Goal: Task Accomplishment & Management: Manage account settings

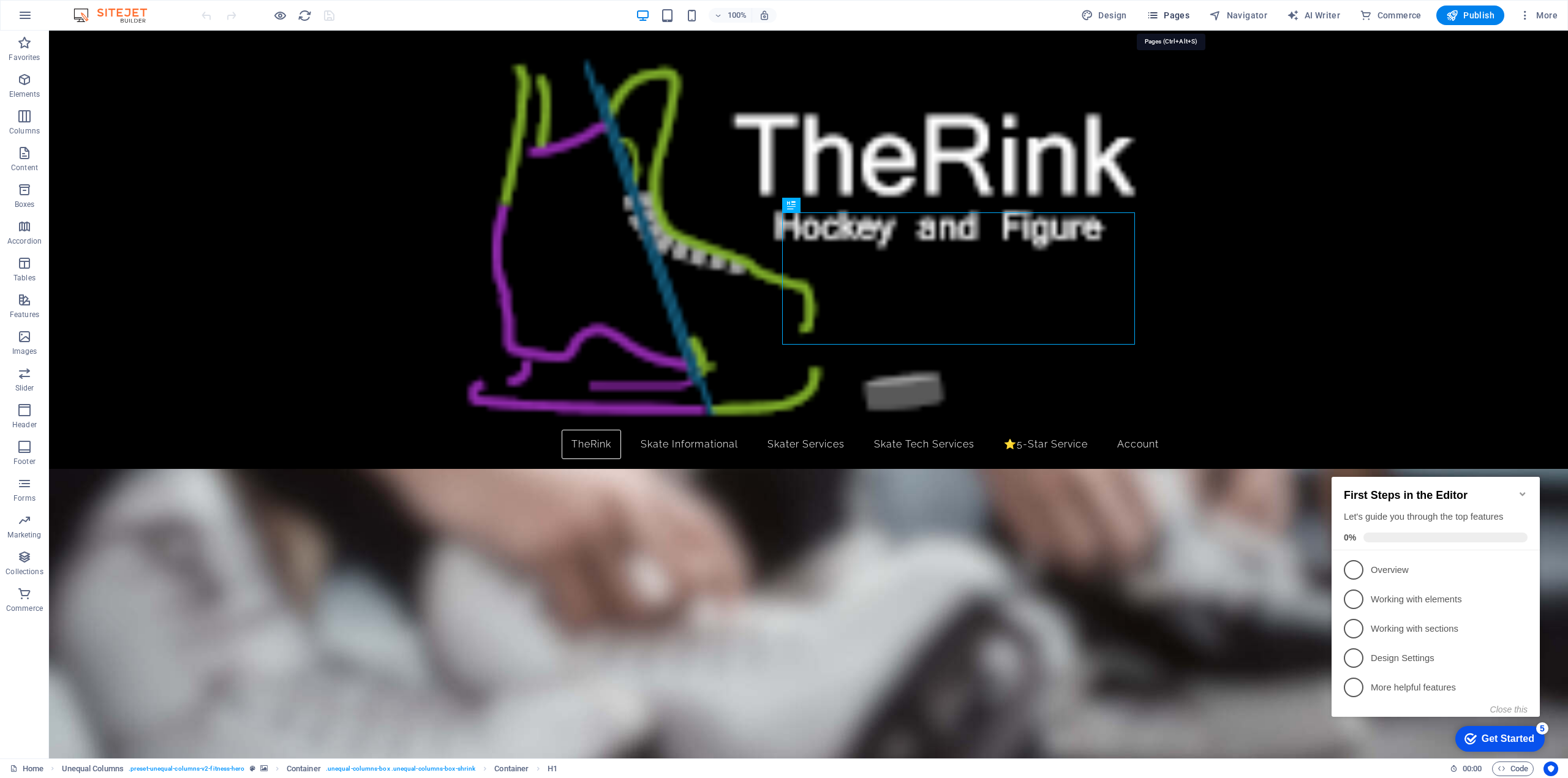
click at [1181, 15] on span "Pages" at bounding box center [1168, 15] width 43 height 12
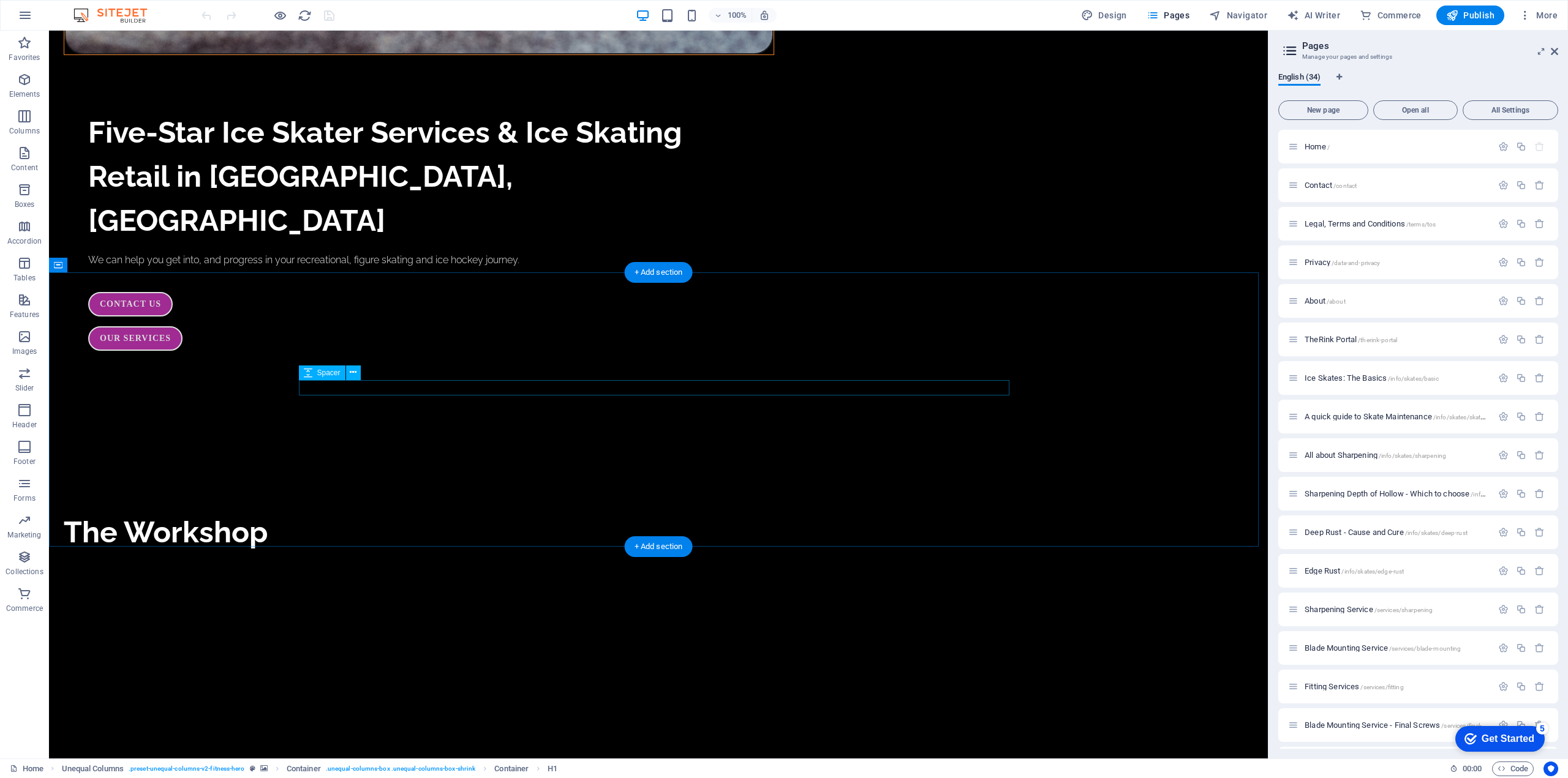
scroll to position [1947, 0]
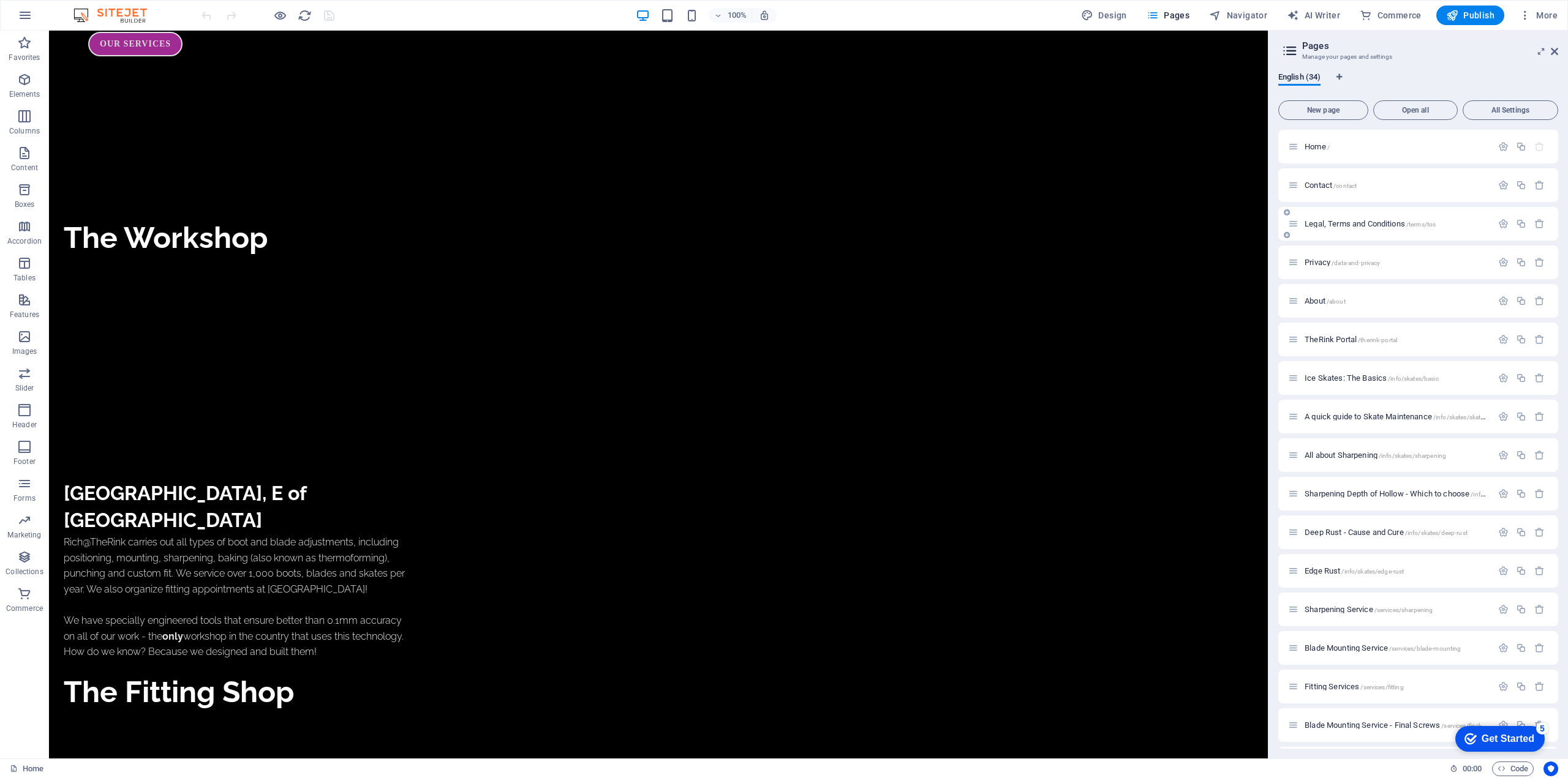
click at [1376, 212] on div "Legal, Terms and Conditions /terms/tos" at bounding box center [1418, 224] width 280 height 34
click at [1334, 221] on span "Legal, Terms and Conditions /terms/tos" at bounding box center [1370, 224] width 131 height 9
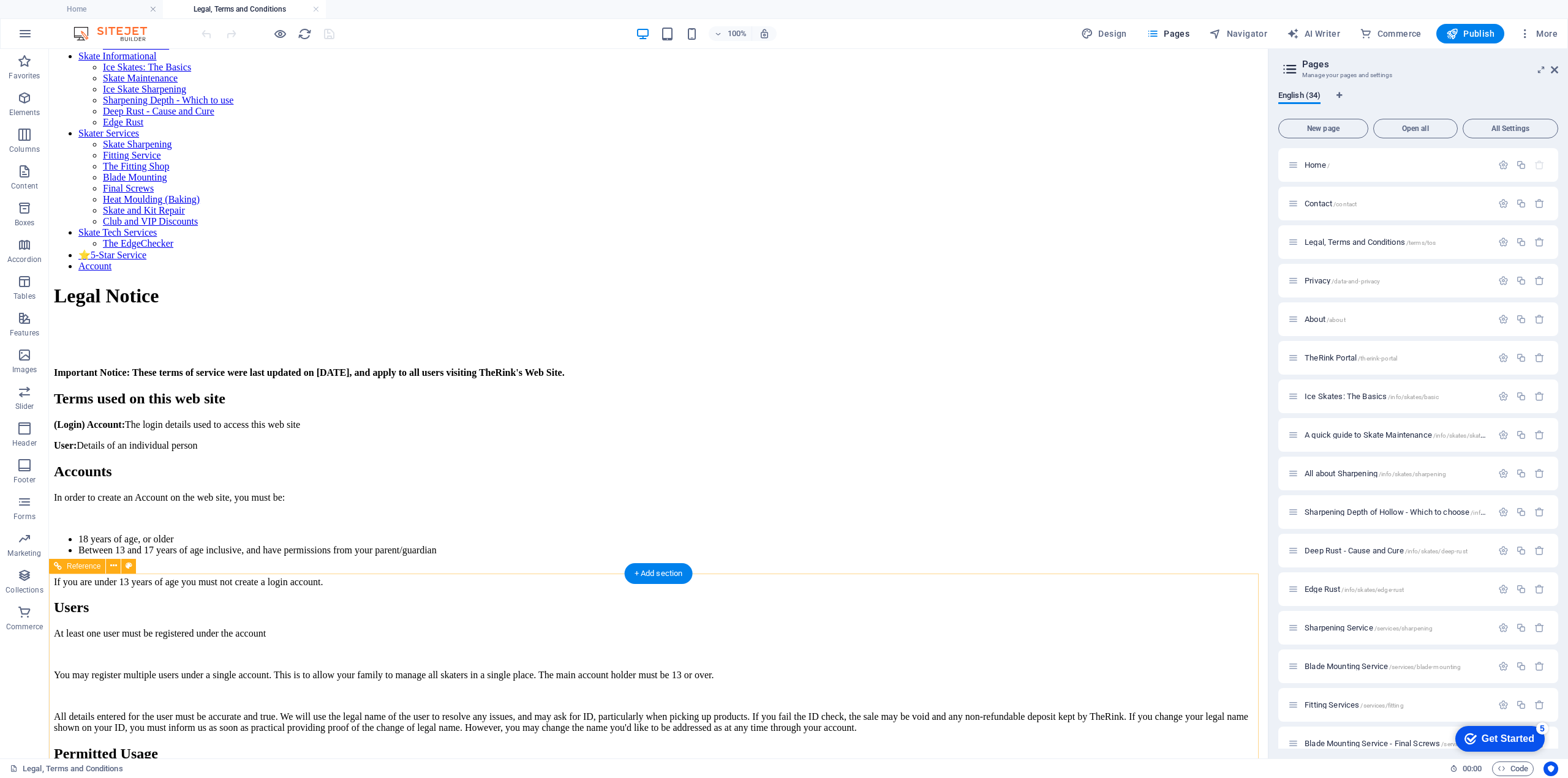
scroll to position [674, 0]
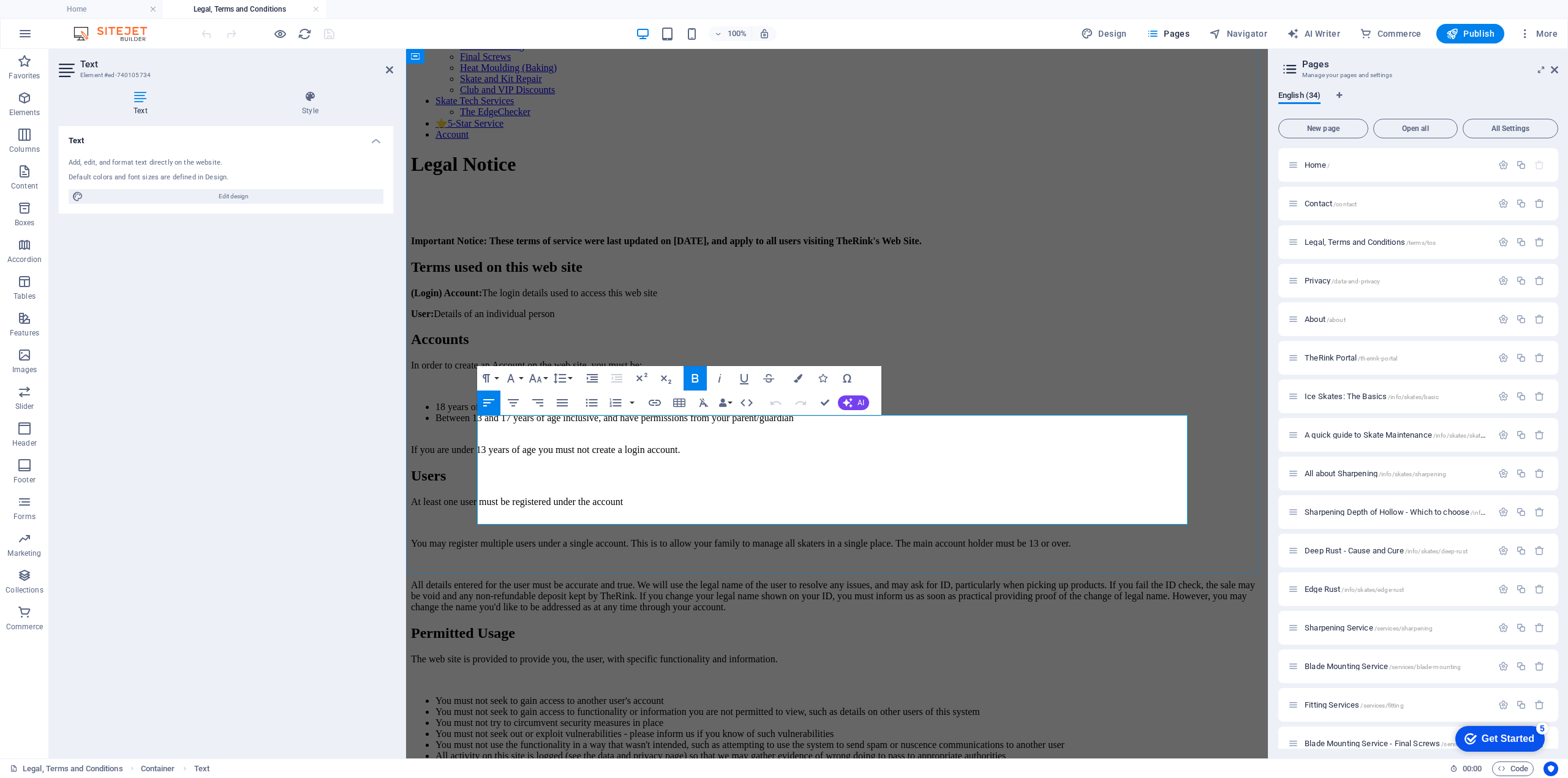
drag, startPoint x: 527, startPoint y: 464, endPoint x: 581, endPoint y: 486, distance: 58.3
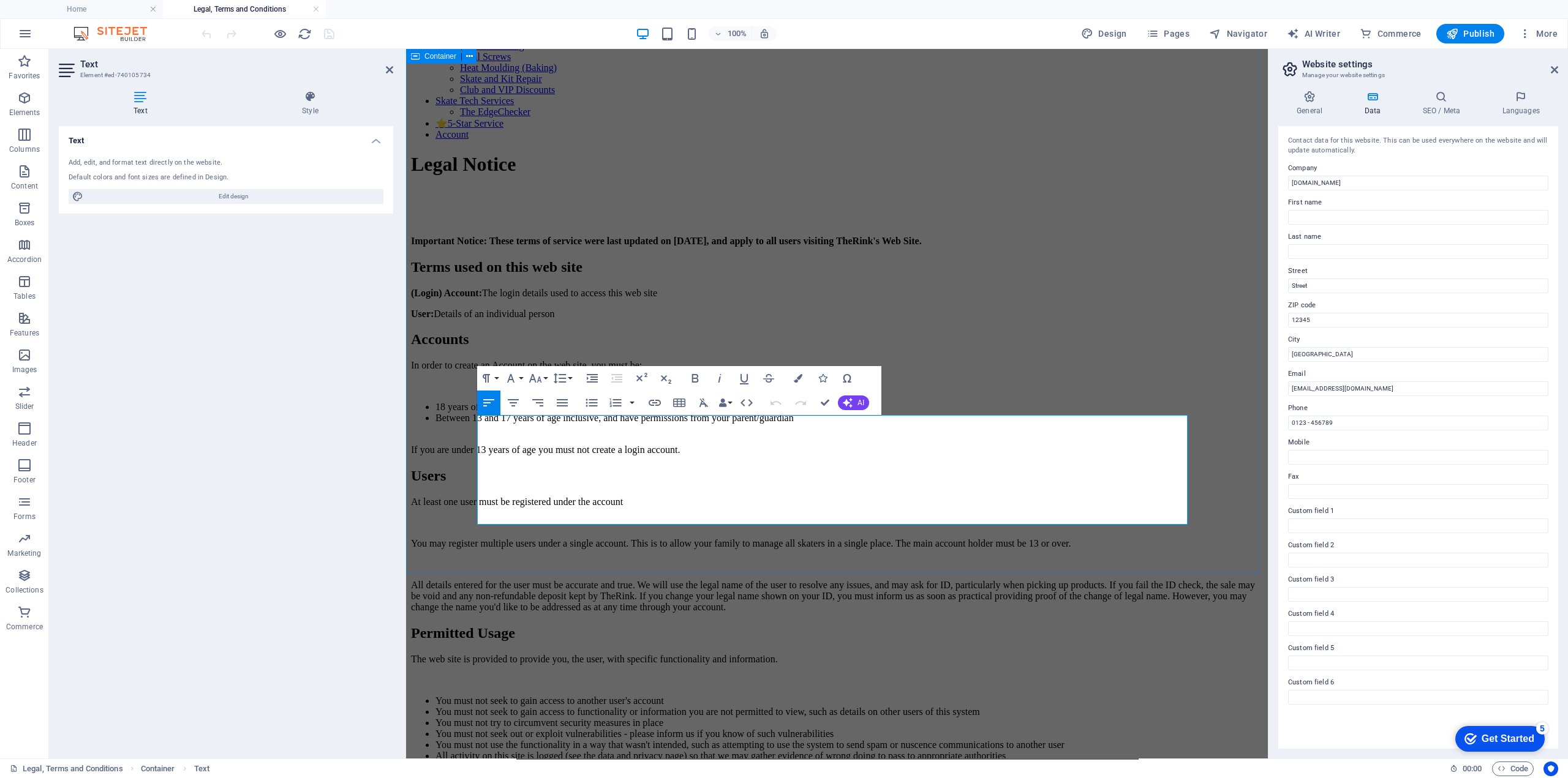
drag, startPoint x: 587, startPoint y: 498, endPoint x: 474, endPoint y: 419, distance: 137.9
click at [474, 419] on div "Legal Notice Important Notice: These terms of service were last updated on [DAT…" at bounding box center [837, 653] width 852 height 1000
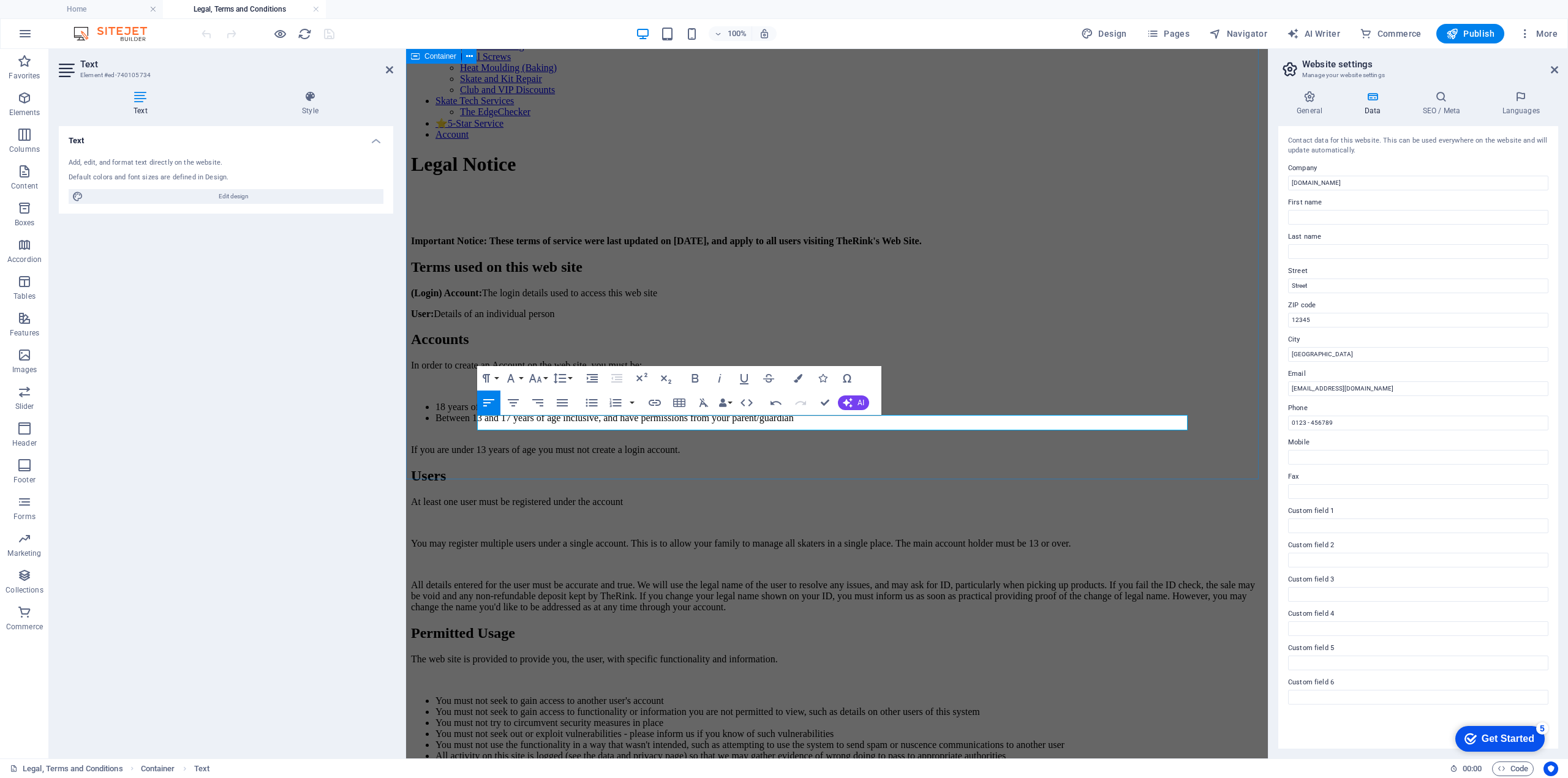
click at [530, 441] on div "Legal Notice Important Notice: These terms of service were last updated on [DAT…" at bounding box center [837, 610] width 852 height 914
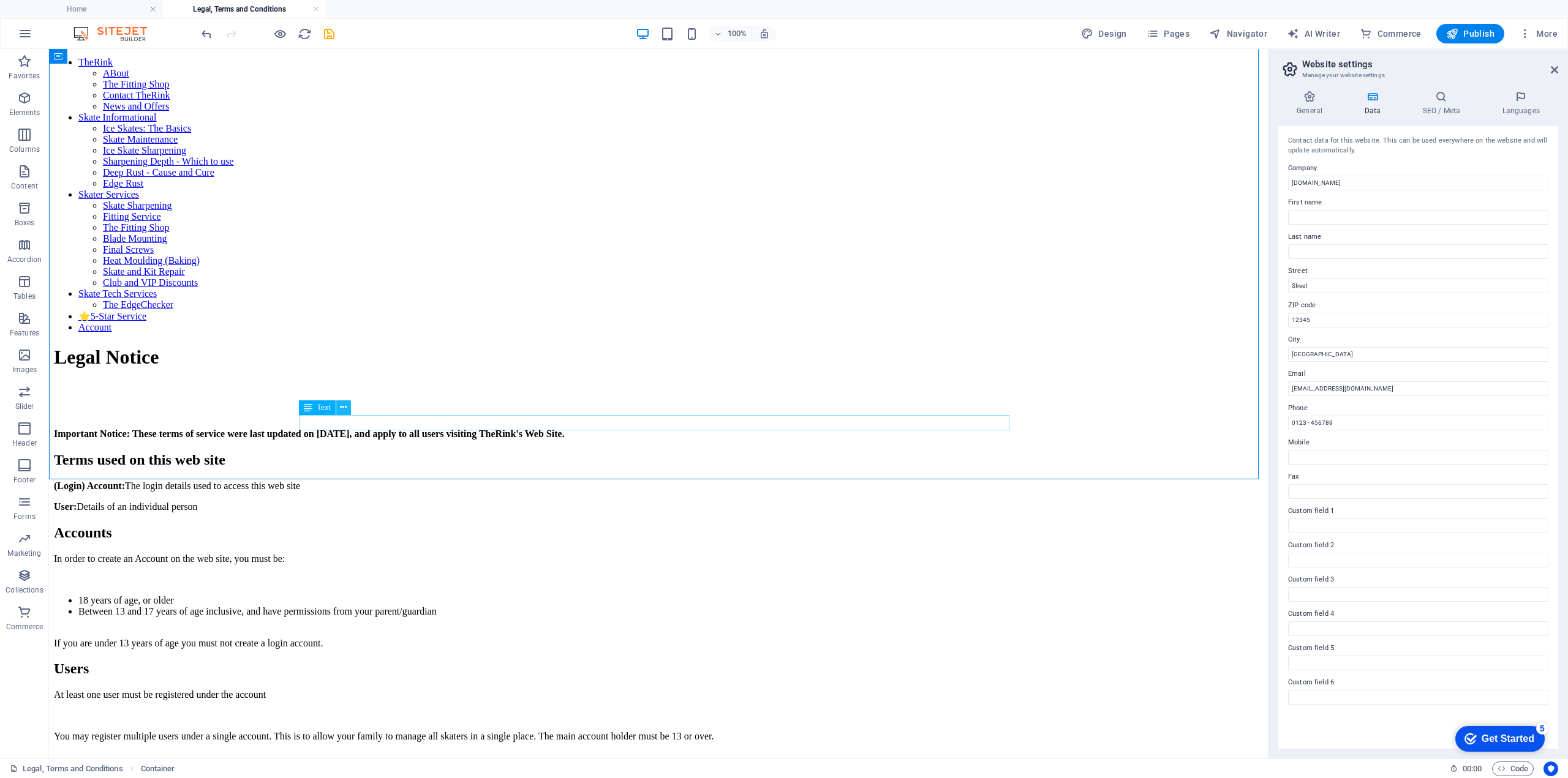
click at [339, 406] on button at bounding box center [344, 408] width 15 height 15
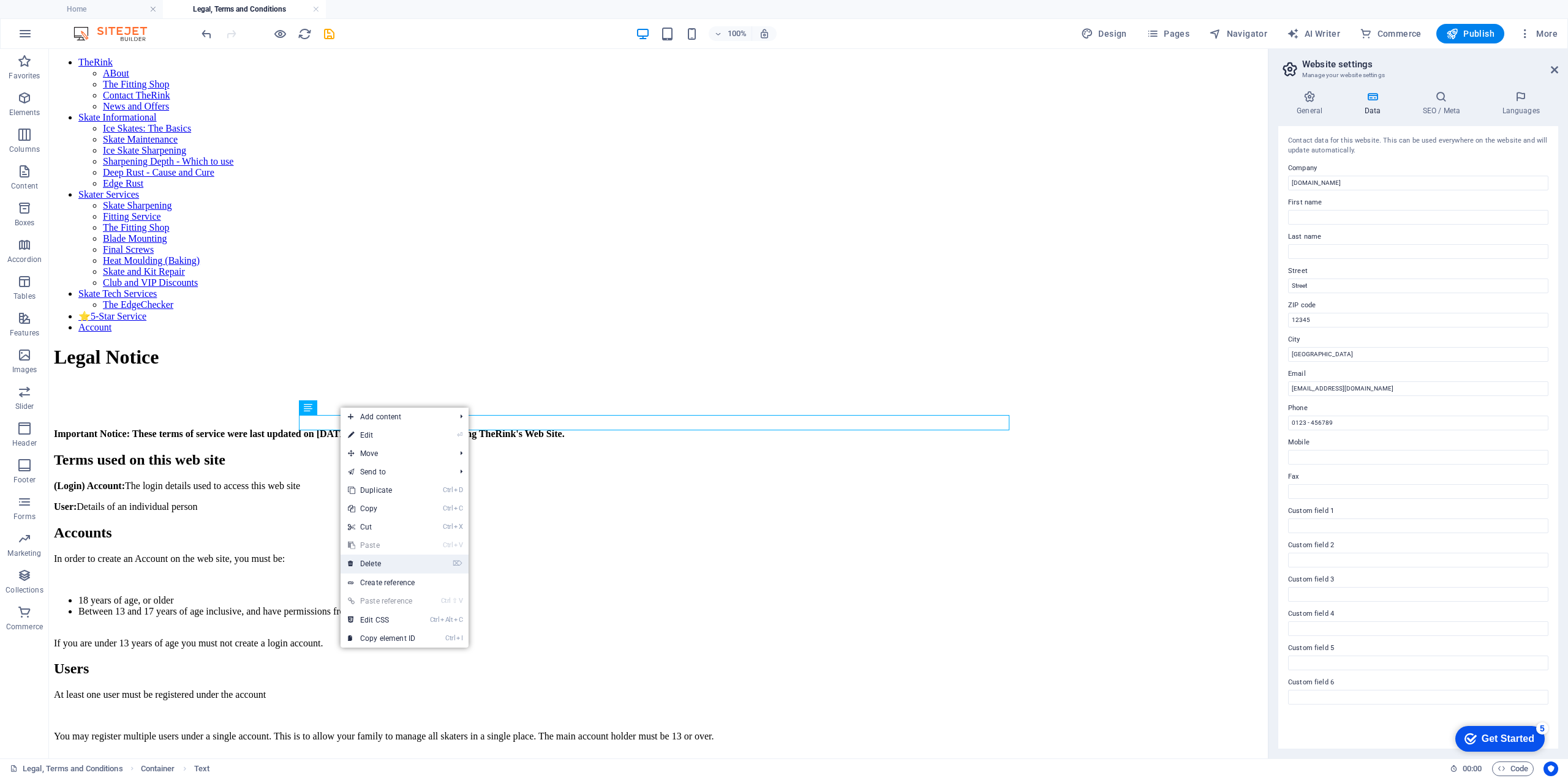
click at [393, 569] on link "⌦ Delete" at bounding box center [381, 564] width 82 height 19
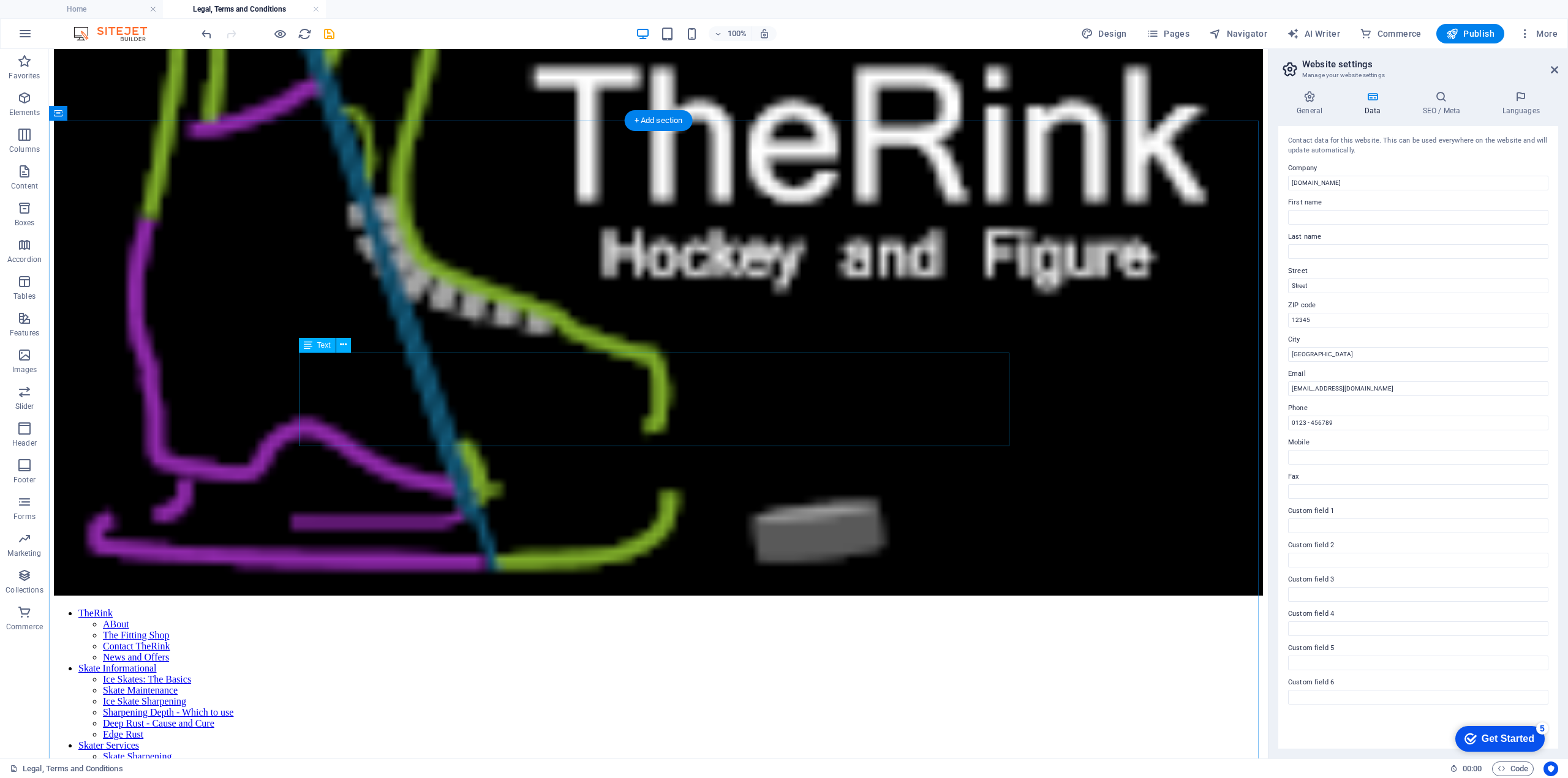
scroll to position [0, 0]
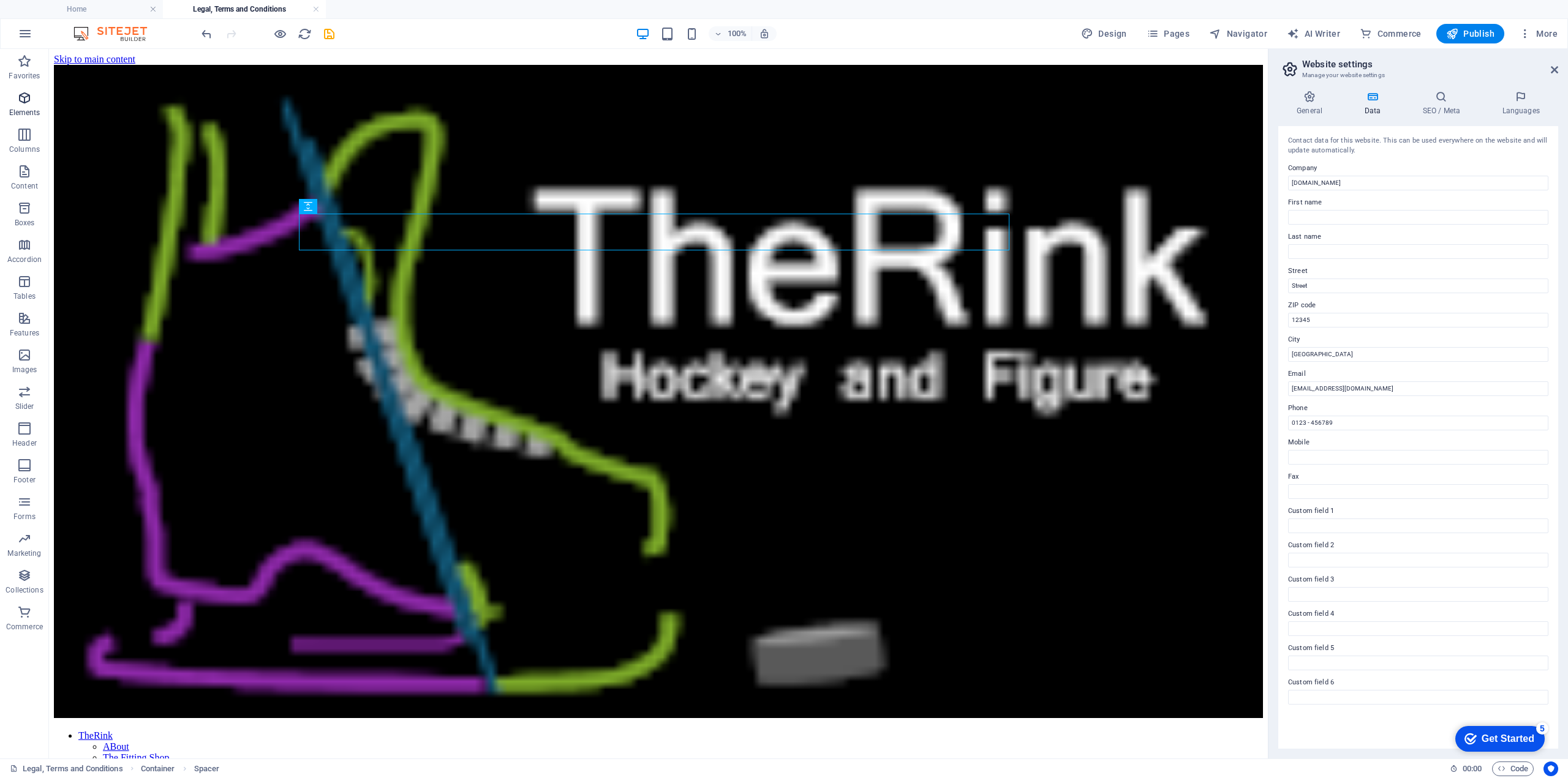
click at [32, 103] on icon "button" at bounding box center [25, 98] width 15 height 15
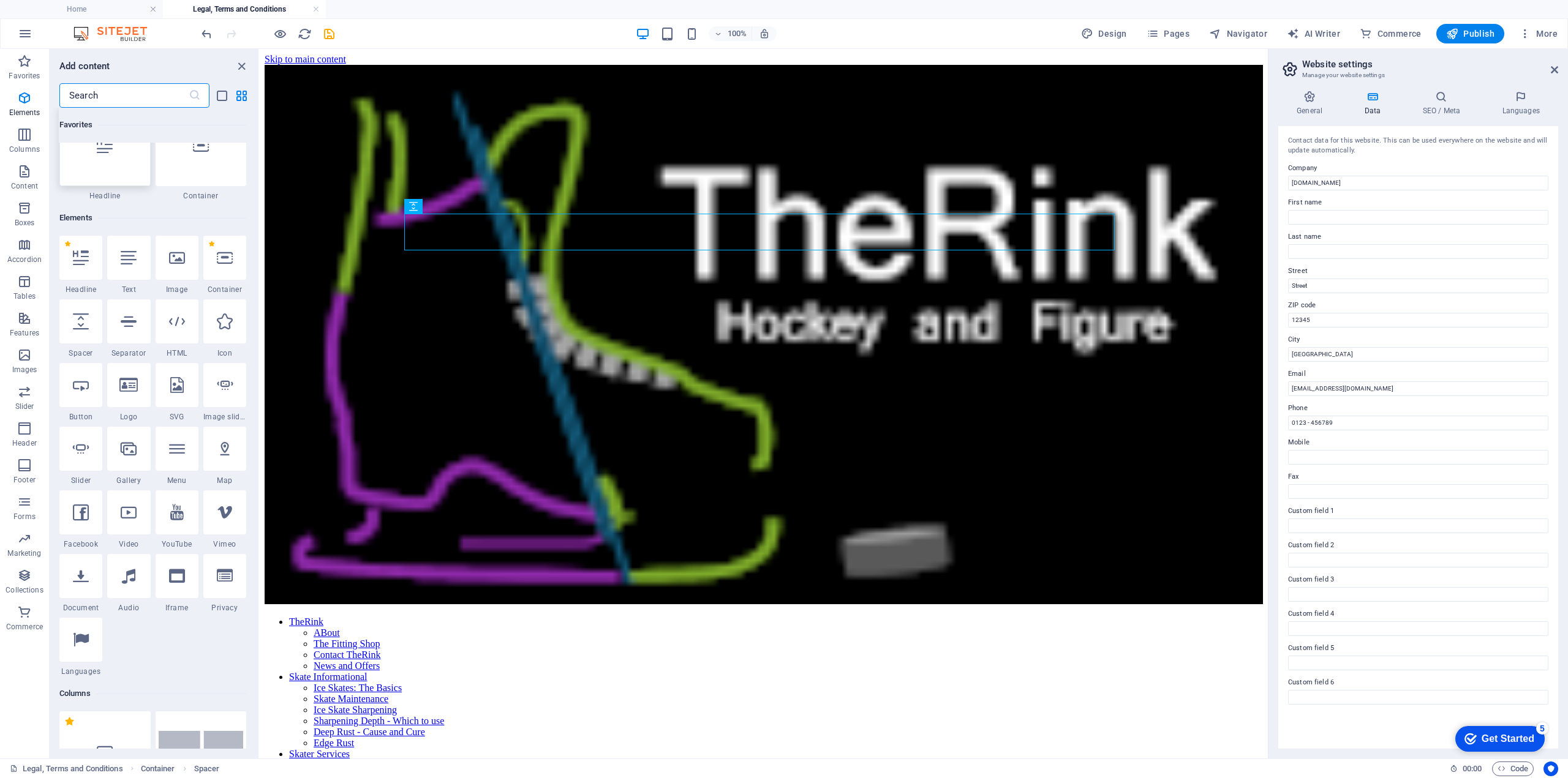
scroll to position [130, 0]
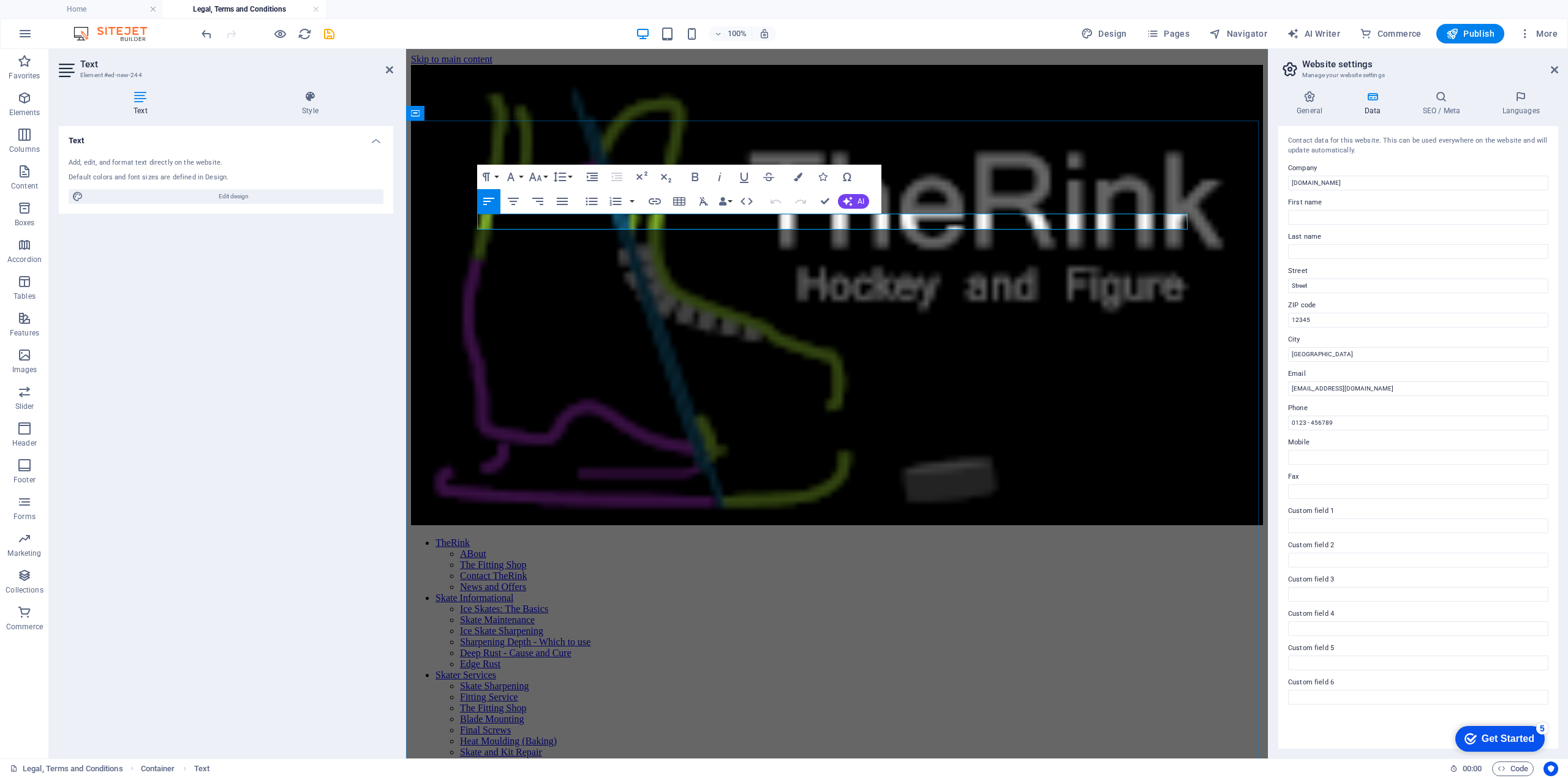
drag, startPoint x: 934, startPoint y: 219, endPoint x: 952, endPoint y: 225, distance: 19.0
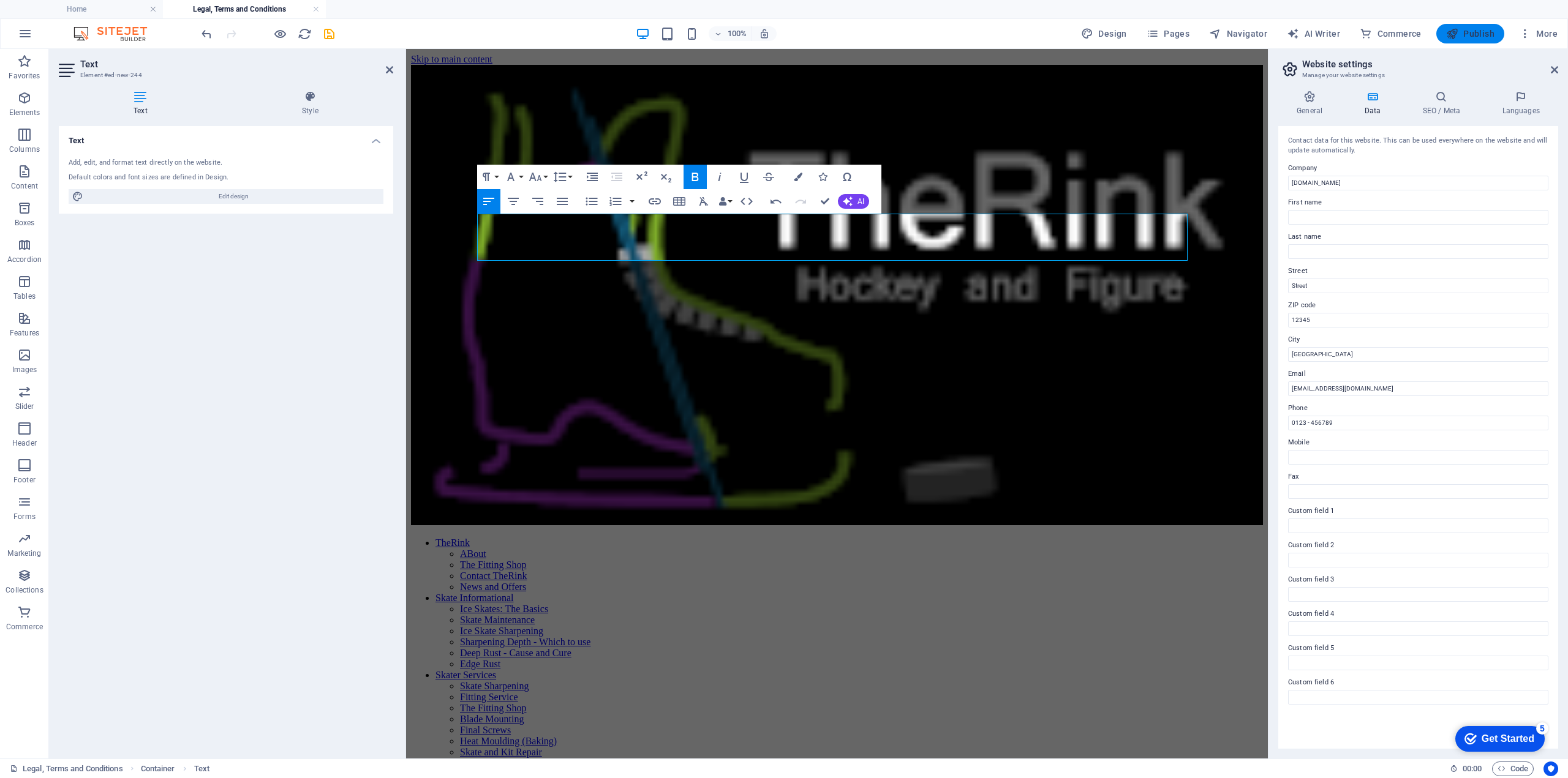
click at [1469, 32] on span "Publish" at bounding box center [1470, 34] width 48 height 12
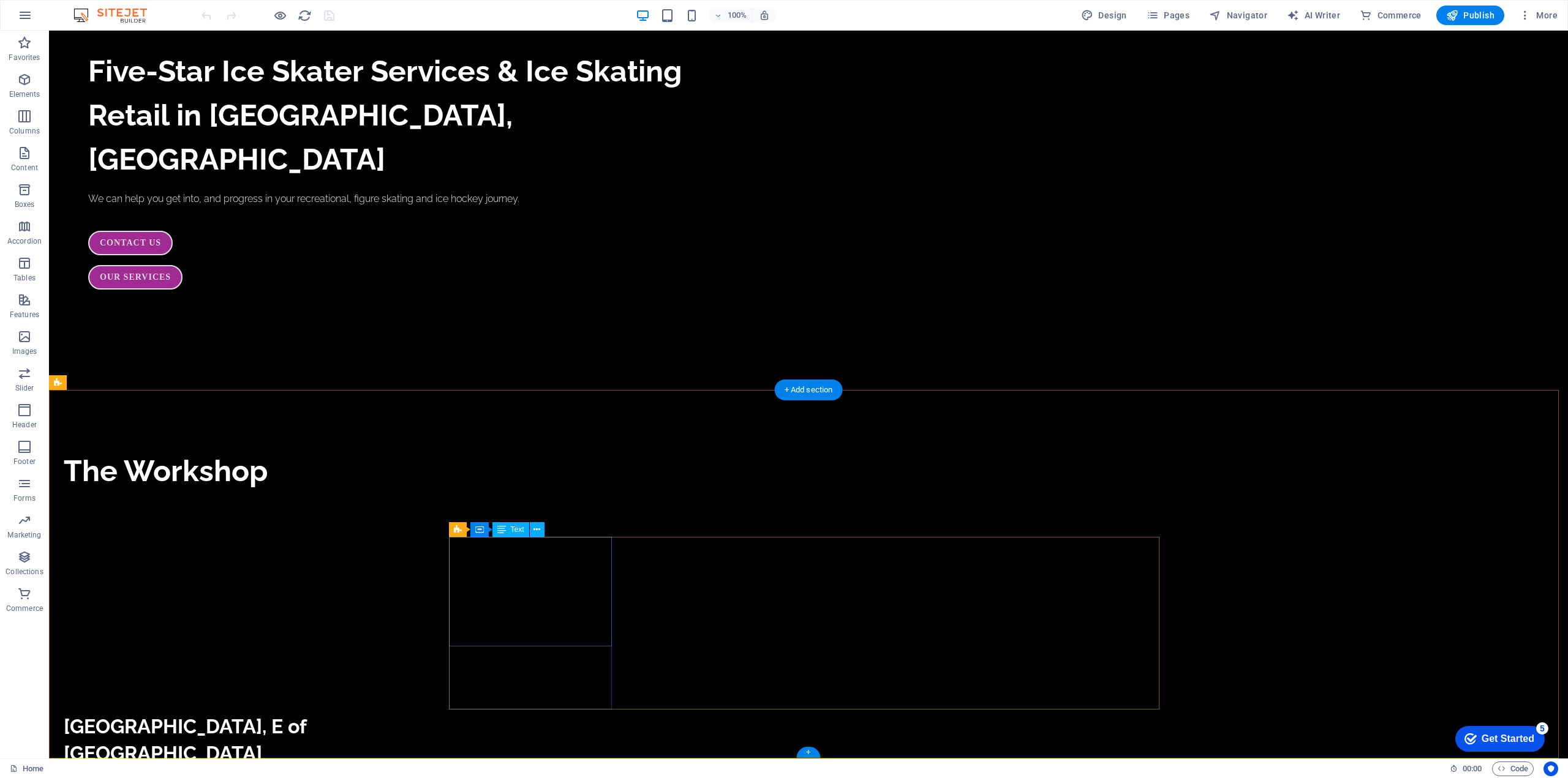
scroll to position [1947, 0]
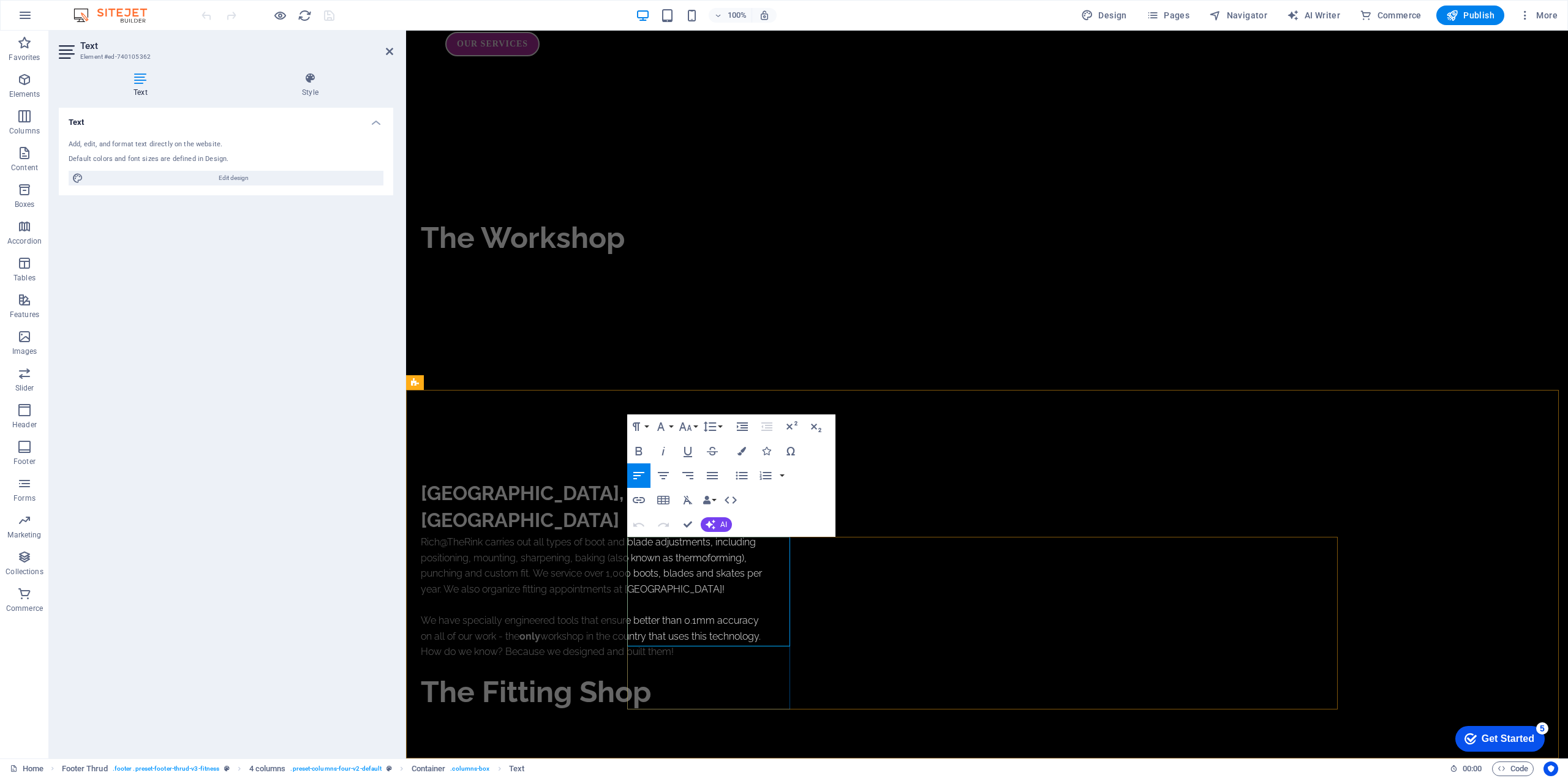
click at [1477, 19] on span "Publish" at bounding box center [1470, 15] width 48 height 12
